Goal: Information Seeking & Learning: Learn about a topic

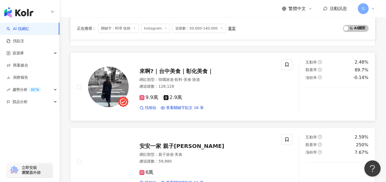
scroll to position [690, 0]
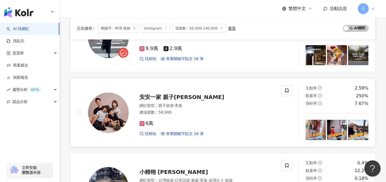
click at [192, 118] on div "6萬 找相似 查看關鍵字貼文 16 筆" at bounding box center [206, 126] width 135 height 20
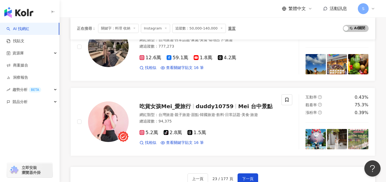
scroll to position [860, 0]
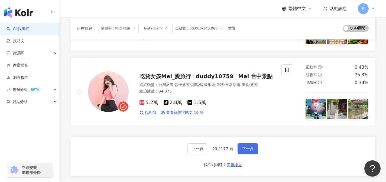
click at [255, 148] on button "下一頁" at bounding box center [247, 148] width 21 height 11
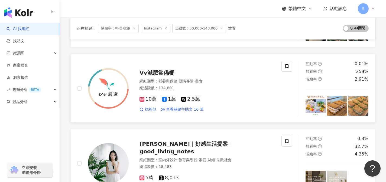
scroll to position [506, 0]
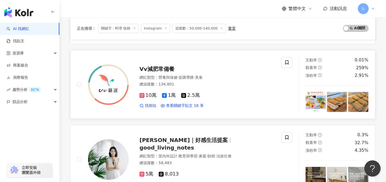
click at [213, 82] on div "總追蹤數 ： 134,801" at bounding box center [206, 84] width 135 height 5
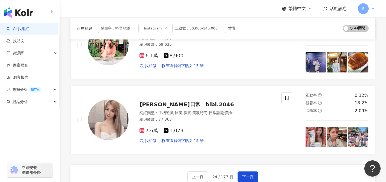
scroll to position [884, 0]
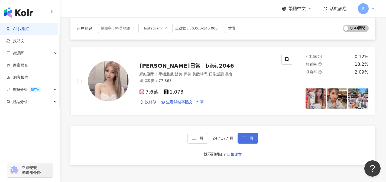
click at [242, 136] on span "下一頁" at bounding box center [247, 138] width 11 height 4
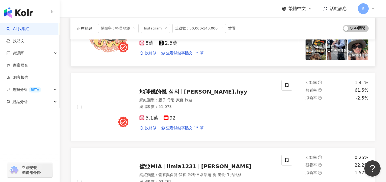
scroll to position [722, 0]
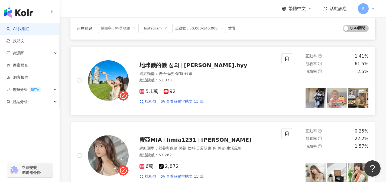
click at [191, 94] on div "5.1萬 92" at bounding box center [206, 92] width 135 height 6
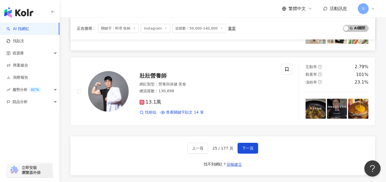
scroll to position [861, 0]
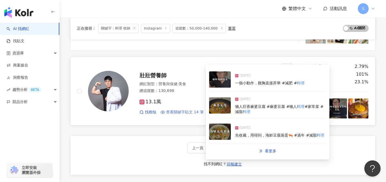
click at [181, 111] on span "查看關鍵字貼文 14 筆" at bounding box center [185, 112] width 38 height 5
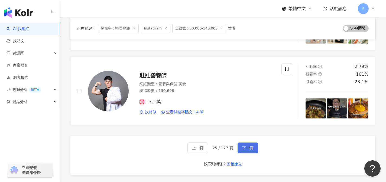
click at [249, 152] on button "下一頁" at bounding box center [247, 148] width 21 height 11
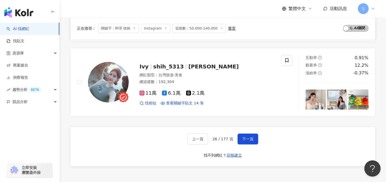
scroll to position [870, 0]
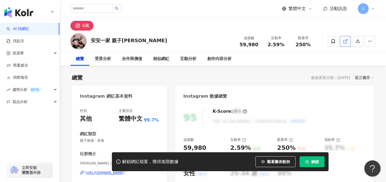
click at [347, 42] on icon at bounding box center [344, 41] width 5 height 5
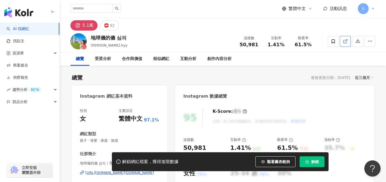
click at [347, 43] on icon at bounding box center [344, 41] width 5 height 5
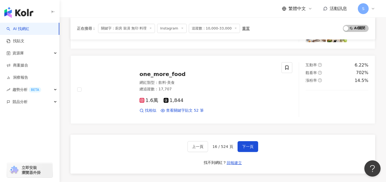
scroll to position [871, 0]
